Goal: Communication & Community: Share content

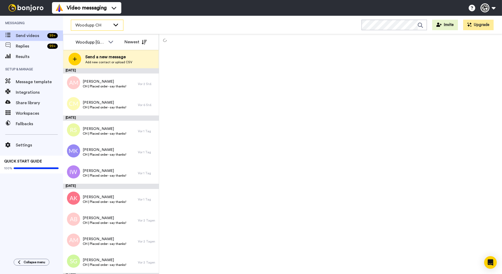
click at [116, 29] on div "Woodupp CH" at bounding box center [97, 25] width 52 height 10
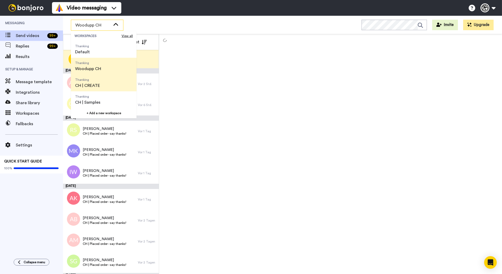
scroll to position [17, 0]
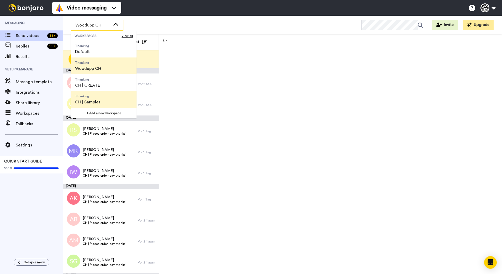
click at [102, 100] on span "Thanking CH | Samples" at bounding box center [88, 99] width 34 height 17
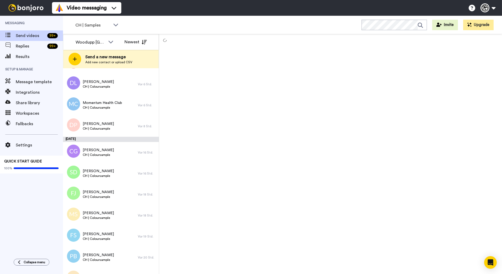
scroll to position [315, 0]
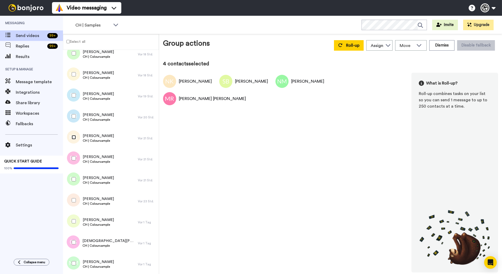
scroll to position [248, 0]
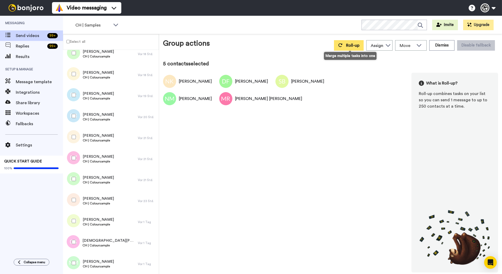
click at [356, 48] on button "Roll-up" at bounding box center [349, 45] width 30 height 10
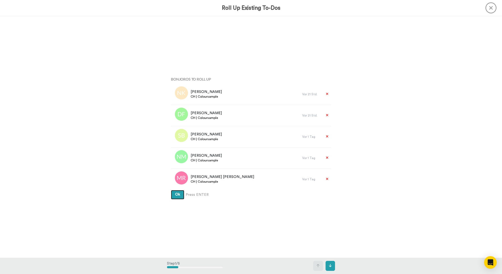
click at [171, 190] on button "Ok" at bounding box center [177, 194] width 13 height 9
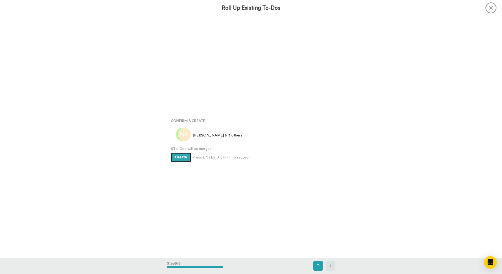
scroll to position [966, 0]
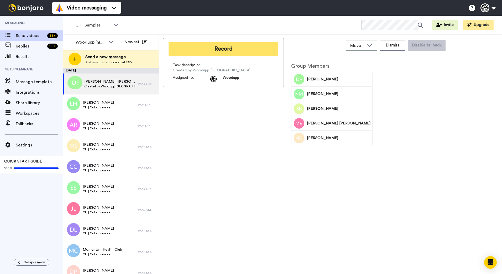
click at [182, 52] on button "Record" at bounding box center [223, 49] width 110 height 14
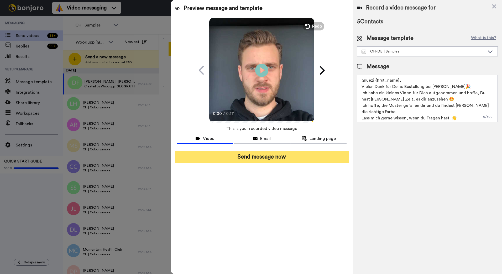
click at [275, 160] on button "Send message now" at bounding box center [262, 157] width 174 height 12
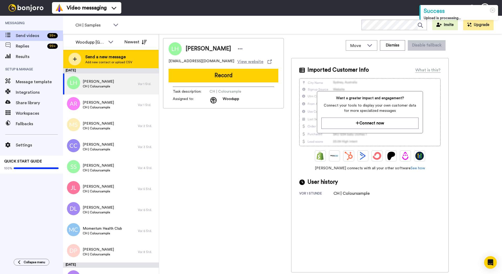
click at [107, 52] on div "Send a new message Add new contact or upload CSV" at bounding box center [110, 59] width 95 height 18
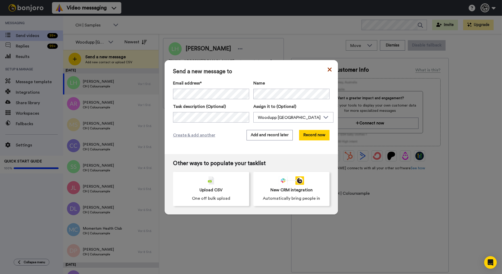
click at [328, 69] on icon at bounding box center [330, 69] width 4 height 6
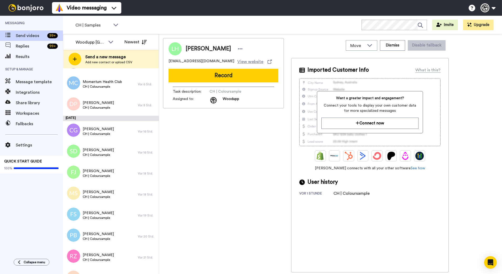
scroll to position [252, 0]
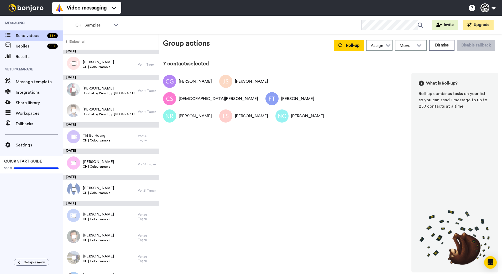
scroll to position [117, 0]
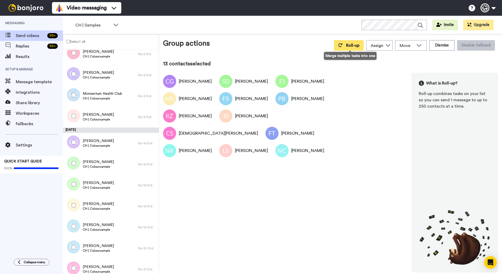
click at [359, 48] on button "Roll-up" at bounding box center [349, 45] width 30 height 10
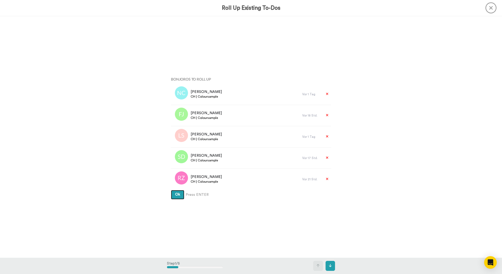
click at [171, 190] on button "Ok" at bounding box center [177, 194] width 13 height 9
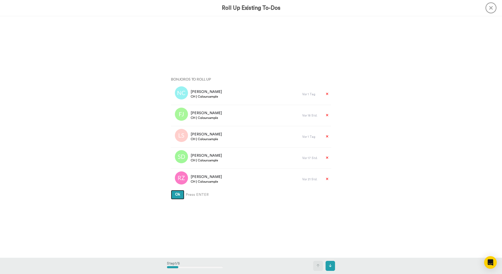
click at [171, 190] on button "Ok" at bounding box center [177, 194] width 13 height 9
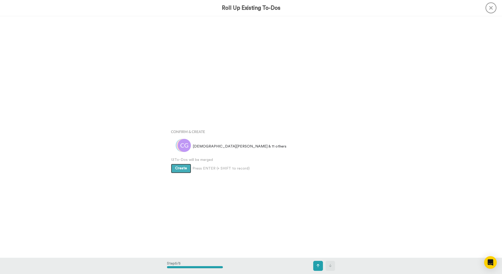
scroll to position [966, 0]
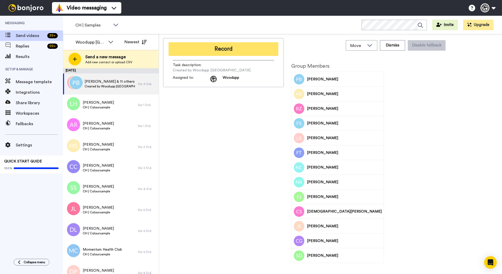
click at [253, 52] on button "Record" at bounding box center [223, 49] width 110 height 14
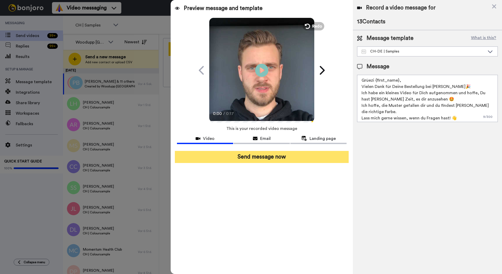
click at [261, 157] on button "Send message now" at bounding box center [262, 157] width 174 height 12
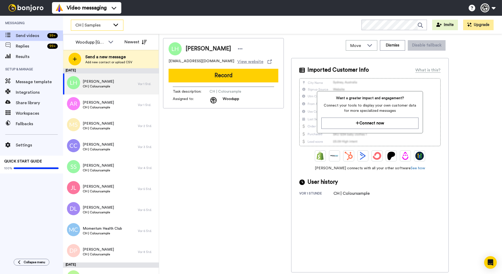
click at [114, 24] on icon at bounding box center [115, 25] width 5 height 3
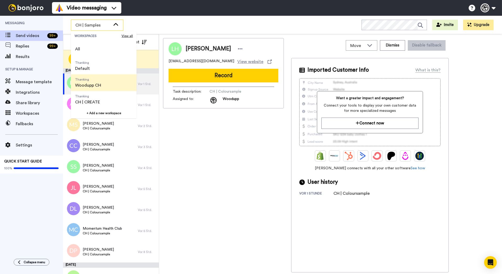
click at [101, 82] on span "Thanking Woodupp CH" at bounding box center [88, 82] width 34 height 17
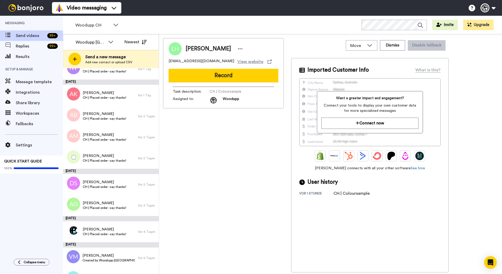
scroll to position [104, 0]
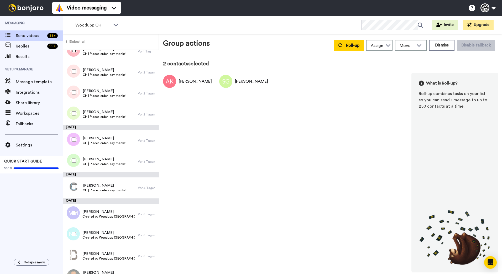
scroll to position [130, 0]
click at [357, 50] on button "Roll-up" at bounding box center [349, 45] width 30 height 10
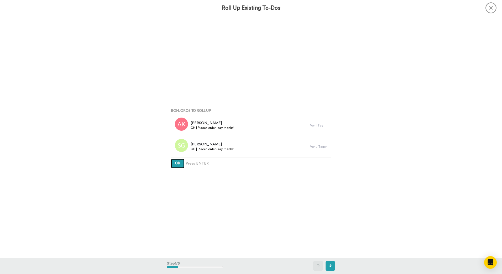
click at [171, 159] on button "Ok" at bounding box center [177, 163] width 13 height 9
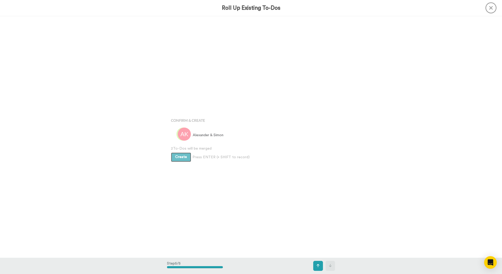
scroll to position [966, 0]
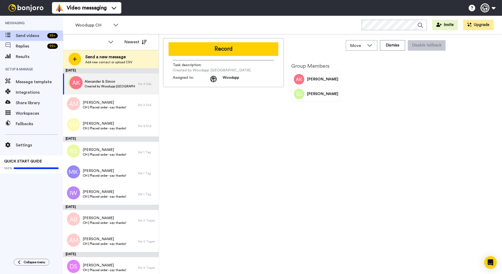
drag, startPoint x: 205, startPoint y: 52, endPoint x: 197, endPoint y: 52, distance: 8.1
click at [205, 52] on button "Record" at bounding box center [223, 49] width 110 height 14
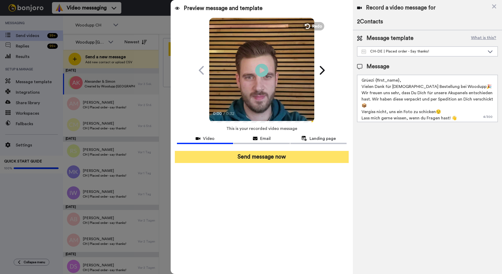
click at [284, 156] on button "Send message now" at bounding box center [262, 157] width 174 height 12
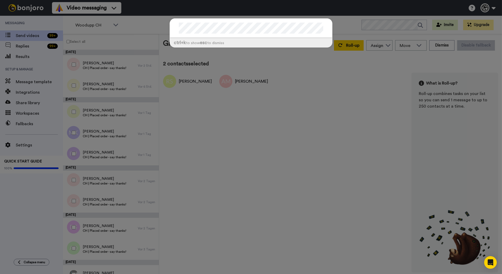
click at [327, 86] on div "ctrl +k to show esc to dismiss" at bounding box center [251, 137] width 502 height 274
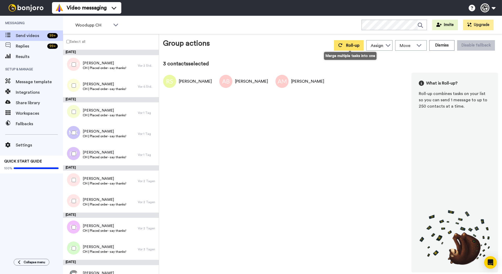
click at [345, 42] on button "Roll-up" at bounding box center [349, 45] width 30 height 10
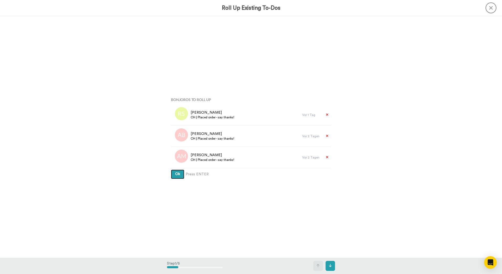
click at [171, 170] on button "Ok" at bounding box center [177, 174] width 13 height 9
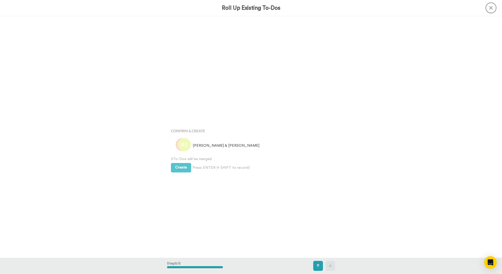
scroll to position [966, 0]
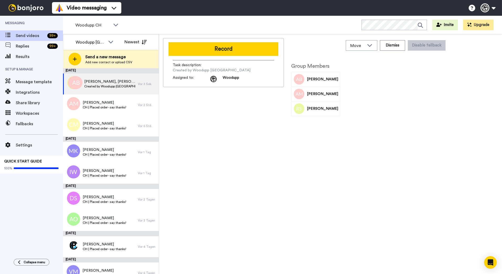
click at [186, 47] on button "Record" at bounding box center [223, 49] width 110 height 14
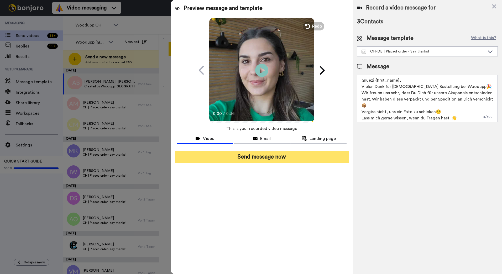
click at [265, 160] on button "Send message now" at bounding box center [262, 157] width 174 height 12
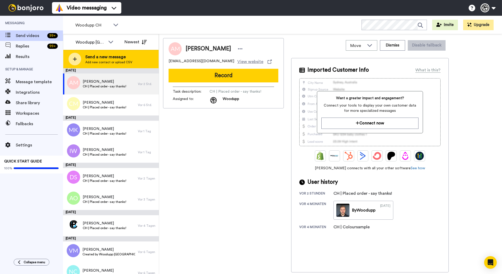
click at [110, 60] on span "Add new contact or upload CSV" at bounding box center [108, 62] width 47 height 4
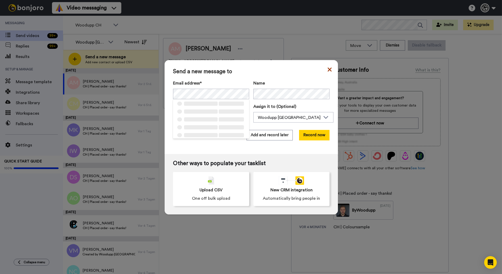
click at [328, 71] on icon at bounding box center [330, 69] width 4 height 6
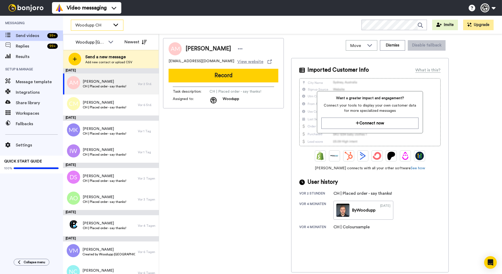
click at [98, 25] on span "Woodupp CH" at bounding box center [92, 25] width 35 height 6
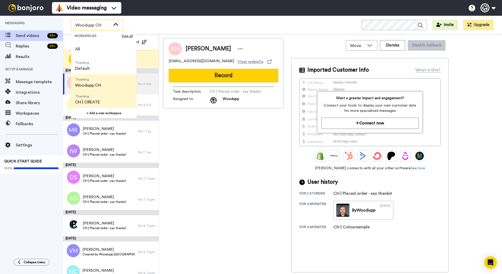
click at [109, 104] on li "Thanking CH | CREATE" at bounding box center [104, 99] width 66 height 17
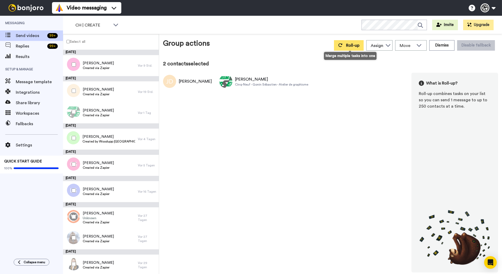
click at [351, 47] on span "Roll-up" at bounding box center [352, 45] width 13 height 4
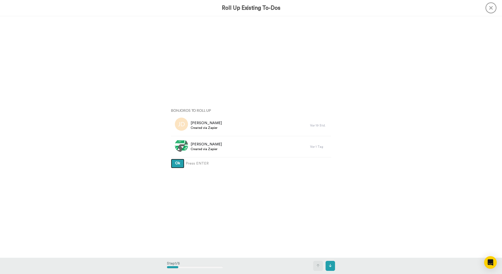
click at [171, 159] on button "Ok" at bounding box center [177, 163] width 13 height 9
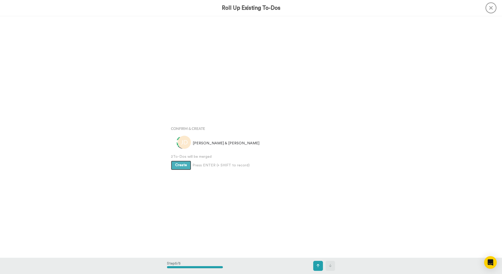
scroll to position [966, 0]
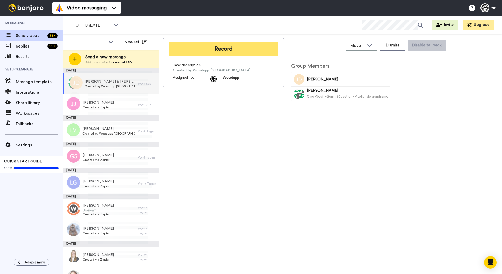
click at [207, 46] on button "Record" at bounding box center [223, 49] width 110 height 14
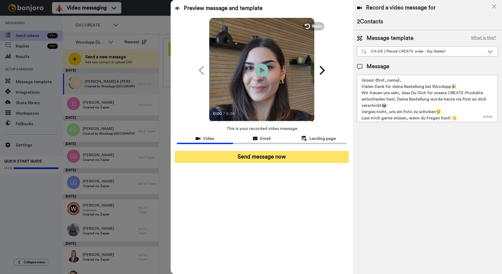
click at [290, 161] on button "Send message now" at bounding box center [262, 157] width 174 height 12
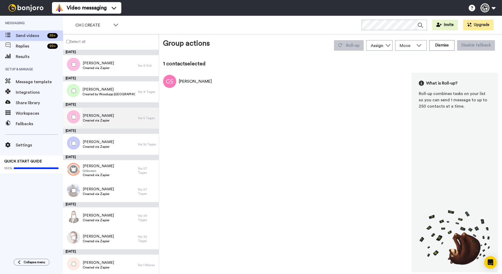
click at [114, 123] on div "Genevieve Schneider Created via Zapier" at bounding box center [98, 118] width 31 height 10
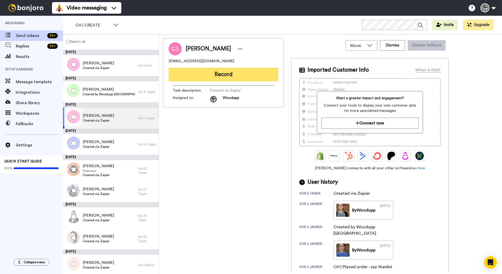
click at [239, 73] on button "Record" at bounding box center [223, 75] width 110 height 14
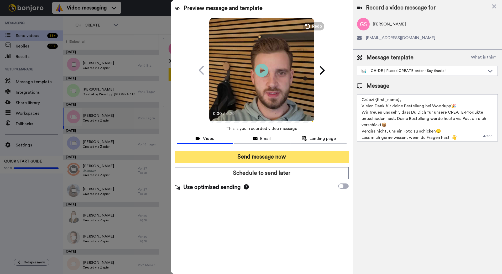
click at [292, 157] on button "Send message now" at bounding box center [262, 157] width 174 height 12
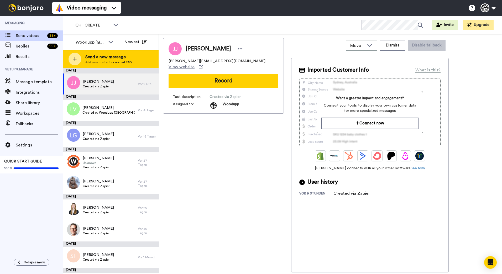
click at [106, 57] on span "Send a new message" at bounding box center [108, 57] width 47 height 6
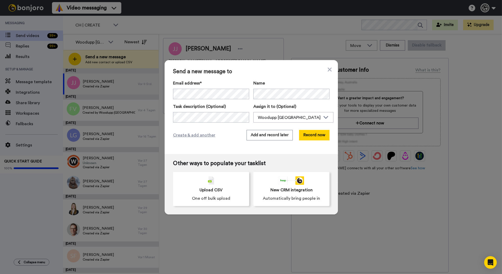
click at [325, 71] on span "Send a new message to" at bounding box center [251, 71] width 156 height 6
click at [266, 31] on div "Send a new message to Email address* Horst Lotz <info@chalet-Waldgarten.ch> Arj…" at bounding box center [251, 137] width 502 height 274
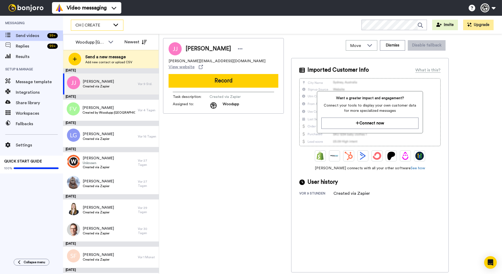
click at [113, 26] on icon at bounding box center [116, 24] width 6 height 5
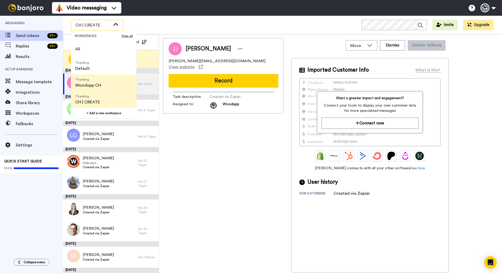
click at [106, 78] on li "Thanking Woodupp CH" at bounding box center [104, 82] width 66 height 17
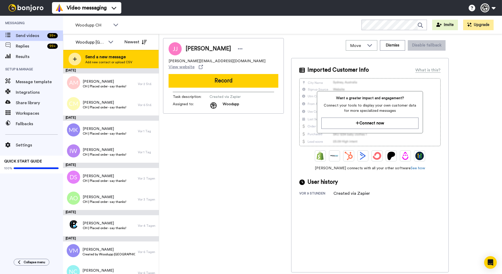
click at [109, 59] on span "Send a new message" at bounding box center [108, 57] width 47 height 6
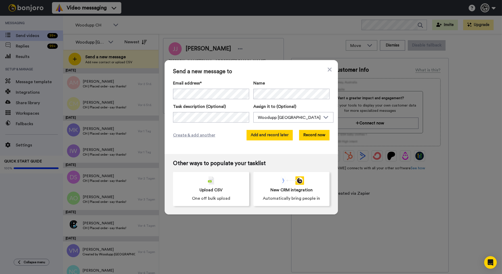
click at [267, 136] on button "Add and record later" at bounding box center [269, 135] width 46 height 10
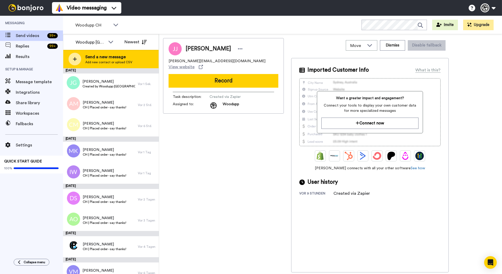
click at [138, 56] on div "Send a new message Add new contact or upload CSV" at bounding box center [110, 59] width 95 height 18
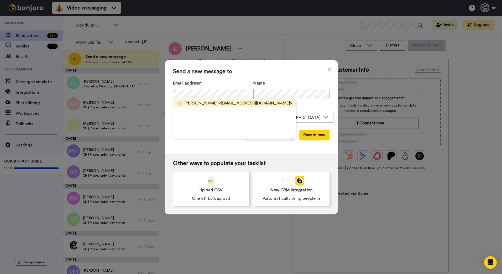
click at [219, 102] on span "<schaferloic@gmail.com>" at bounding box center [255, 103] width 73 height 6
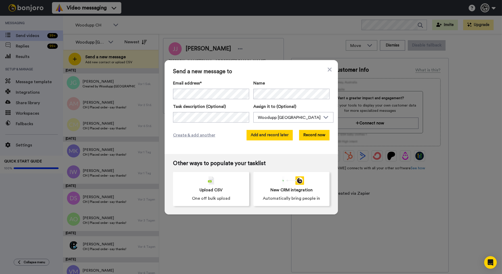
click at [268, 133] on button "Add and record later" at bounding box center [269, 135] width 46 height 10
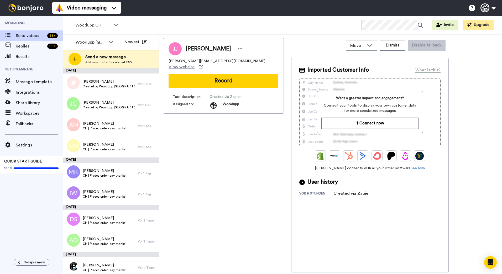
click at [75, 81] on div at bounding box center [72, 83] width 19 height 18
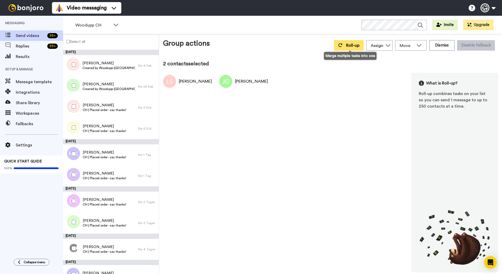
click at [342, 43] on icon at bounding box center [340, 45] width 4 height 4
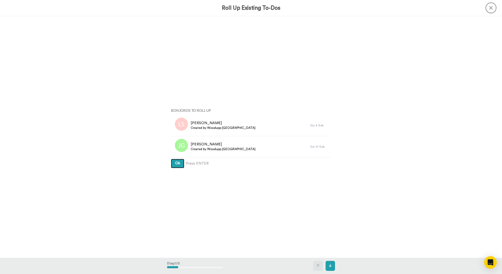
click at [171, 159] on button "Ok" at bounding box center [177, 163] width 13 height 9
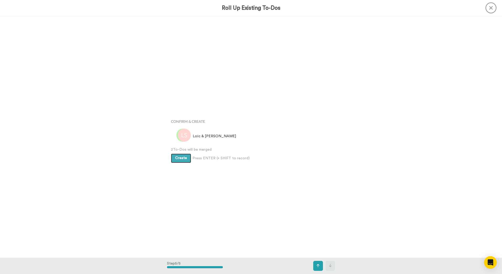
scroll to position [966, 0]
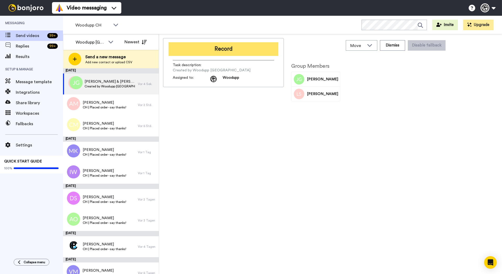
click at [210, 46] on button "Record" at bounding box center [223, 49] width 110 height 14
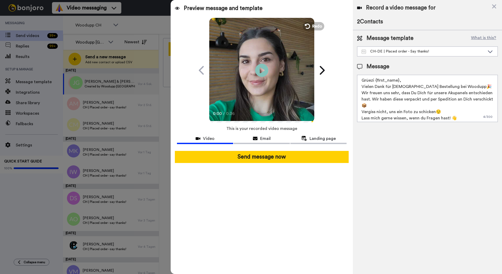
click at [281, 164] on div "Send message now" at bounding box center [262, 157] width 182 height 20
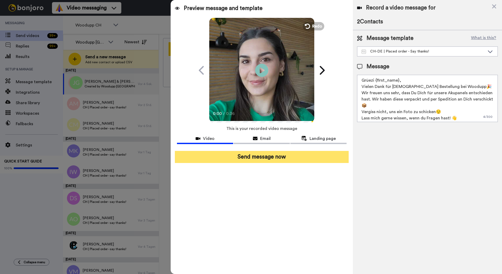
click at [282, 160] on button "Send message now" at bounding box center [262, 157] width 174 height 12
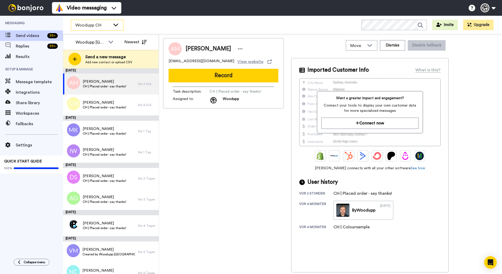
click at [112, 27] on div "Woodupp CH" at bounding box center [97, 25] width 52 height 10
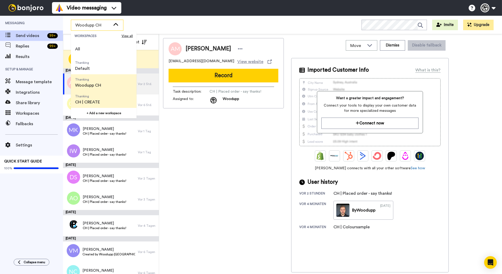
click at [102, 93] on span "Thanking CH | CREATE" at bounding box center [87, 99] width 33 height 17
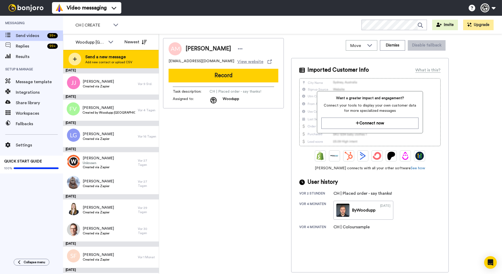
click at [118, 58] on span "Send a new message" at bounding box center [108, 57] width 47 height 6
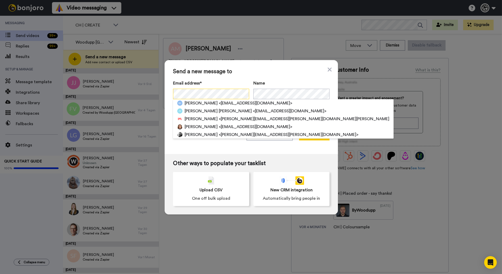
click at [141, 92] on div "Send a new message to Email address* [PERSON_NAME] <[EMAIL_ADDRESS][PERSON_NAME…" at bounding box center [251, 137] width 502 height 274
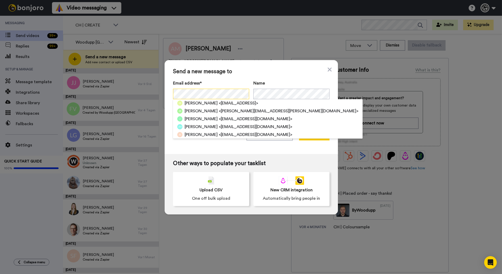
click at [152, 86] on div "Send a new message to Email address* [PERSON_NAME] <[EMAIL_ADDRESS]> [PERSON_NA…" at bounding box center [251, 137] width 502 height 274
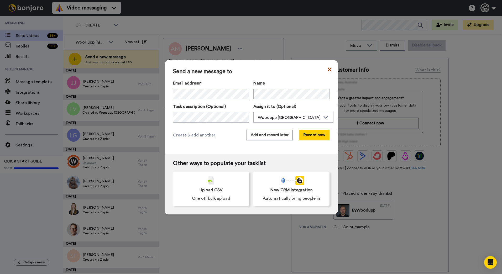
click at [328, 70] on icon at bounding box center [330, 69] width 4 height 6
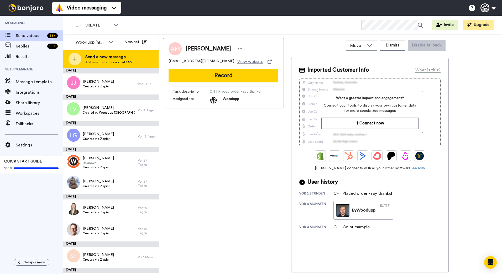
click at [97, 54] on span "Send a new message" at bounding box center [108, 57] width 47 height 6
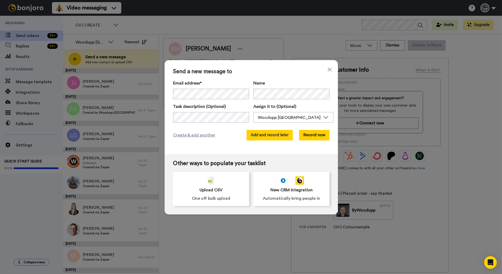
click at [261, 136] on button "Add and record later" at bounding box center [269, 135] width 46 height 10
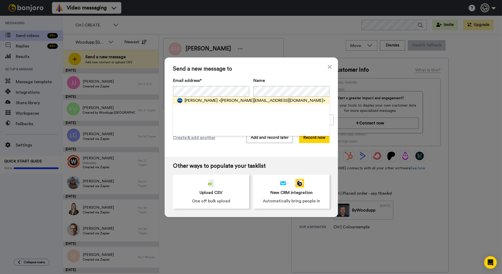
click at [229, 99] on span "<[PERSON_NAME][EMAIL_ADDRESS][DOMAIN_NAME]>" at bounding box center [272, 100] width 107 height 6
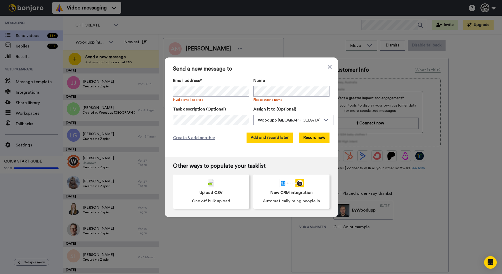
click at [262, 133] on button "Add and record later" at bounding box center [269, 138] width 46 height 10
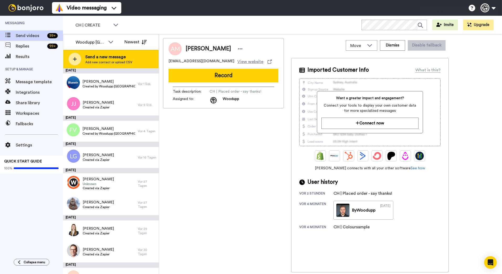
click at [102, 59] on span "Send a new message" at bounding box center [108, 57] width 47 height 6
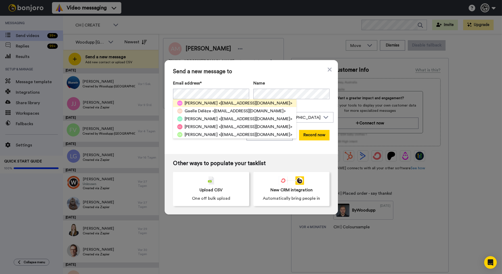
click at [248, 101] on span "<[EMAIL_ADDRESS][DOMAIN_NAME]>" at bounding box center [255, 103] width 73 height 6
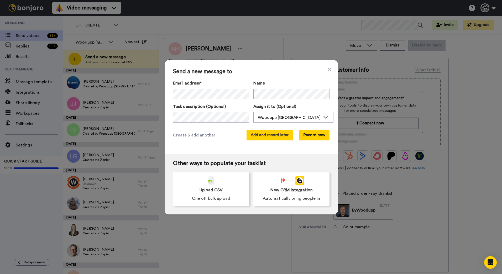
click at [270, 134] on button "Add and record later" at bounding box center [269, 135] width 46 height 10
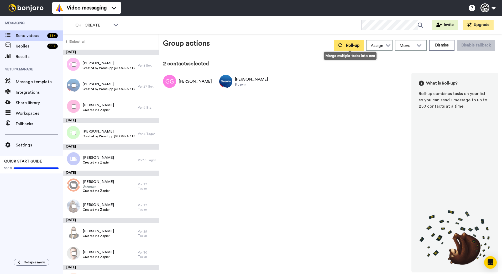
click at [349, 43] on button "Roll-up" at bounding box center [349, 45] width 30 height 10
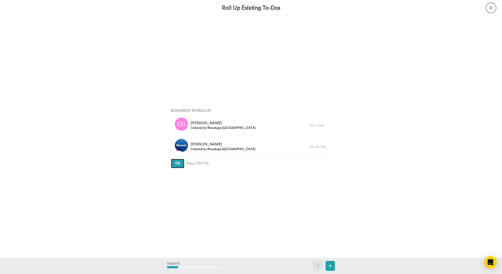
click at [172, 162] on button "Ok" at bounding box center [177, 163] width 13 height 9
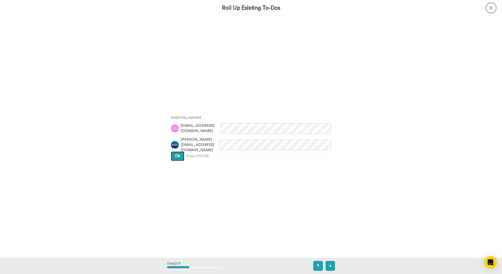
click at [180, 157] on button "Ok" at bounding box center [177, 155] width 13 height 9
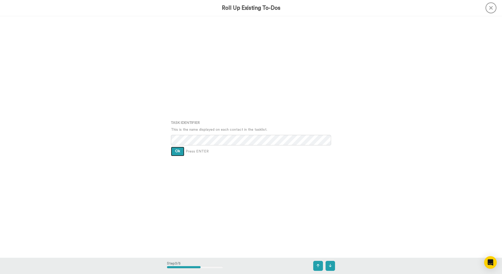
click at [180, 152] on button "Ok" at bounding box center [177, 151] width 13 height 9
click at [180, 152] on button "Ok" at bounding box center [177, 147] width 13 height 9
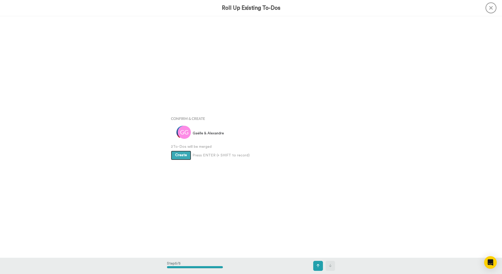
scroll to position [966, 0]
click at [180, 152] on button "Create" at bounding box center [181, 155] width 20 height 9
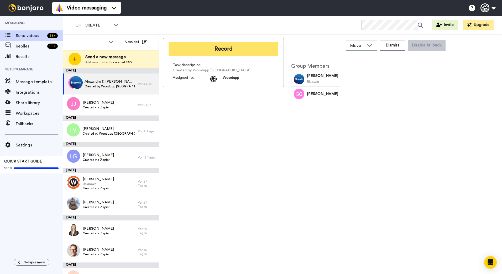
click at [202, 49] on button "Record" at bounding box center [223, 49] width 110 height 14
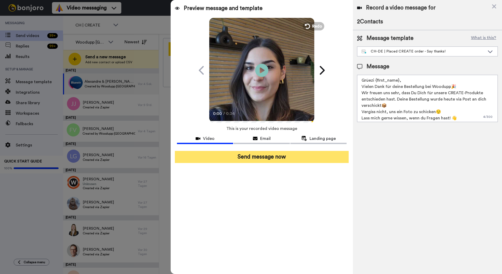
click at [283, 159] on button "Send message now" at bounding box center [262, 157] width 174 height 12
